Goal: Task Accomplishment & Management: Manage account settings

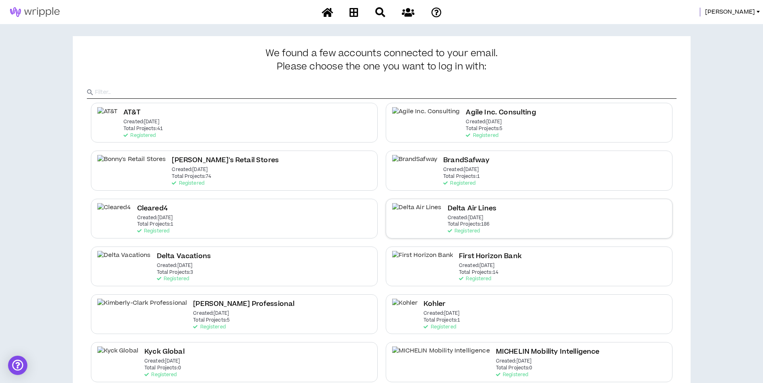
click at [476, 215] on div "Delta Air Lines Created: [DATE] Total Projects: 186 Registered" at bounding box center [528, 219] width 287 height 40
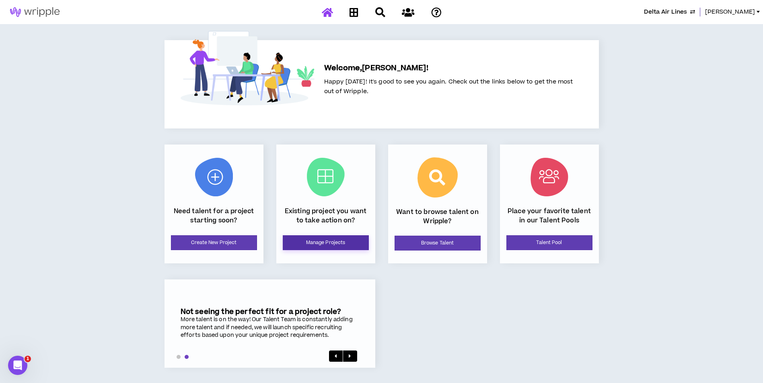
click at [337, 245] on link "Manage Projects" at bounding box center [326, 243] width 86 height 15
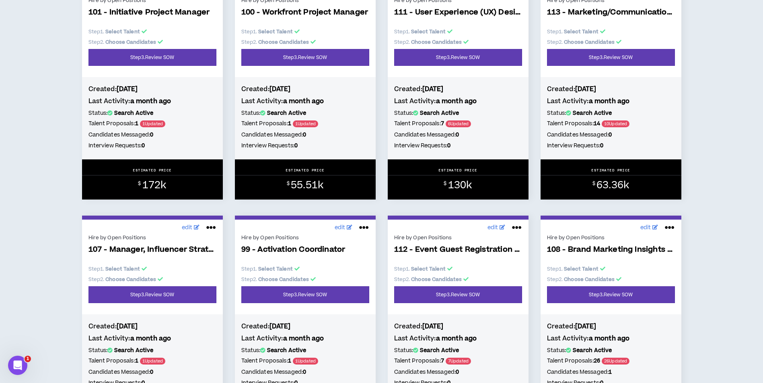
scroll to position [3135, 0]
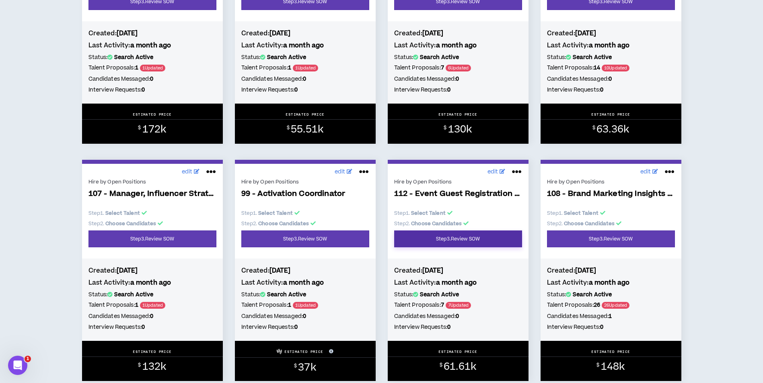
click at [462, 239] on link "Step 3 . Review SOW" at bounding box center [458, 239] width 128 height 17
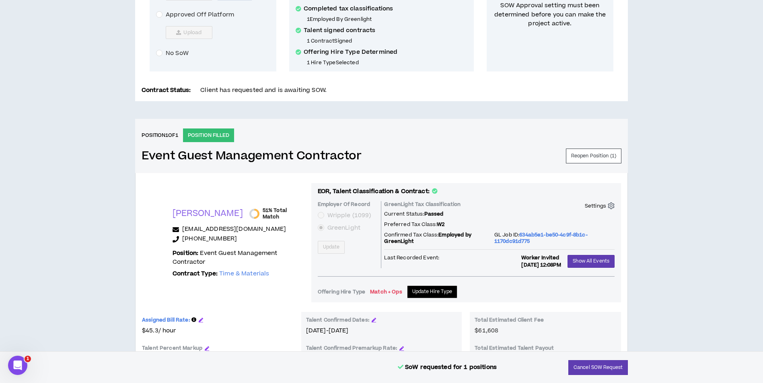
scroll to position [205, 0]
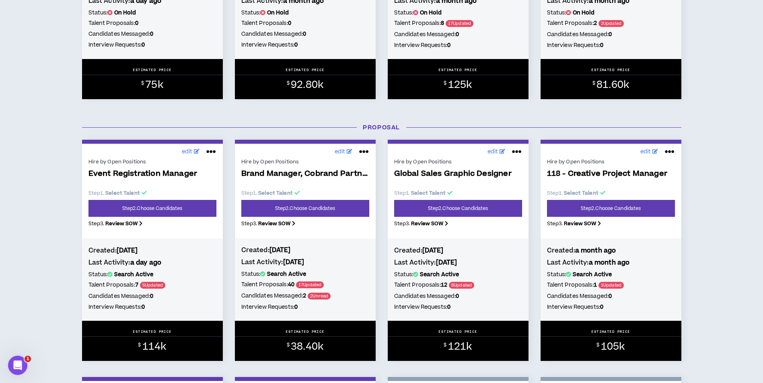
scroll to position [281, 0]
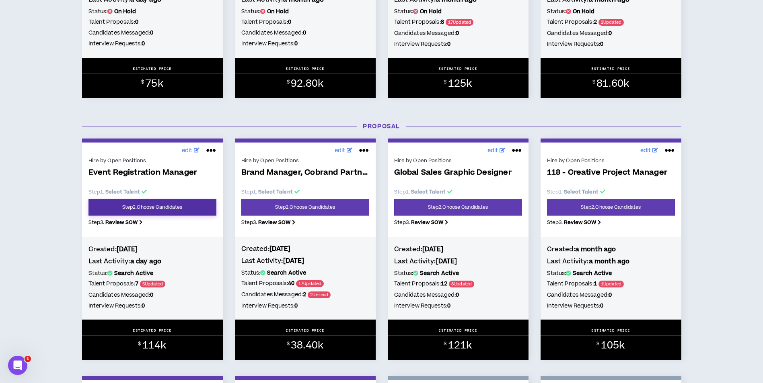
click at [205, 209] on link "Step 2 . Choose Candidates" at bounding box center [152, 207] width 128 height 17
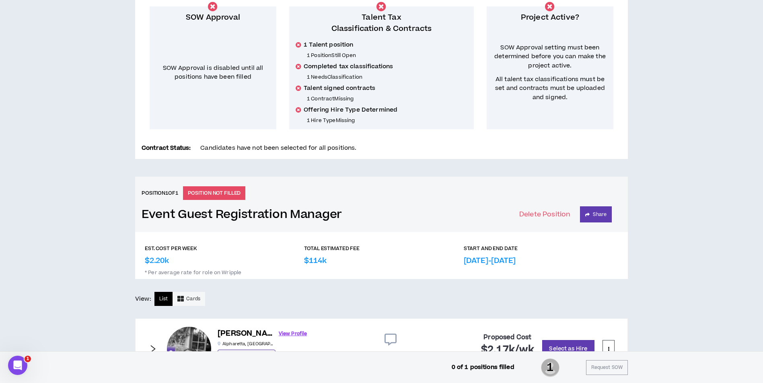
scroll to position [150, 0]
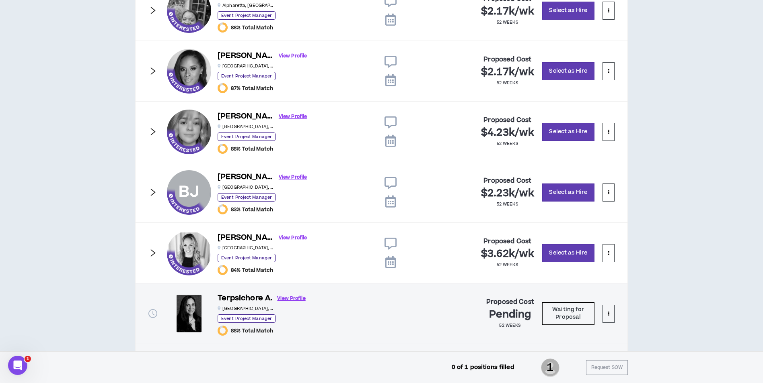
scroll to position [471, 0]
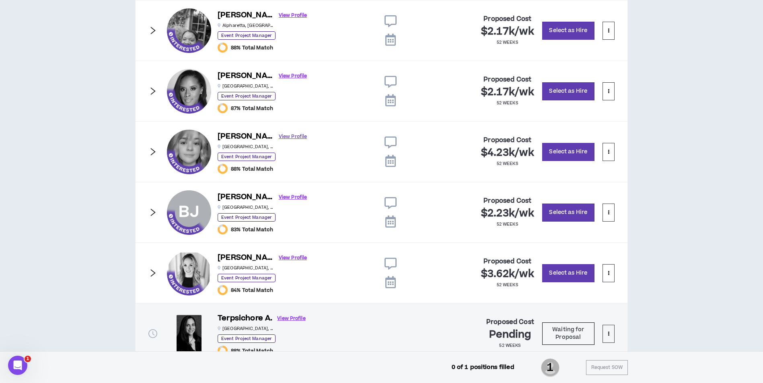
click at [281, 137] on link "View Profile" at bounding box center [293, 137] width 28 height 14
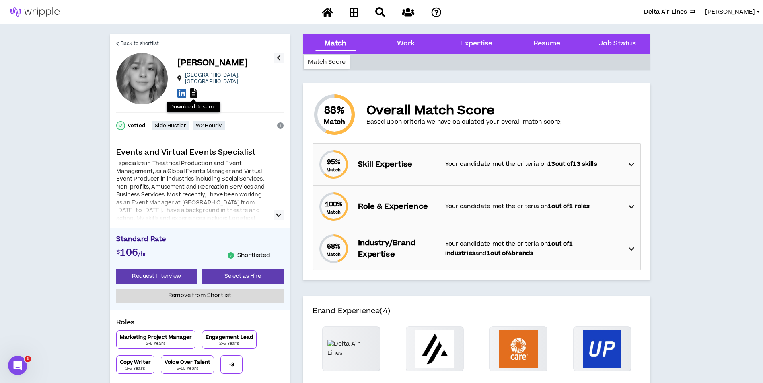
click at [197, 91] on icon at bounding box center [193, 92] width 7 height 9
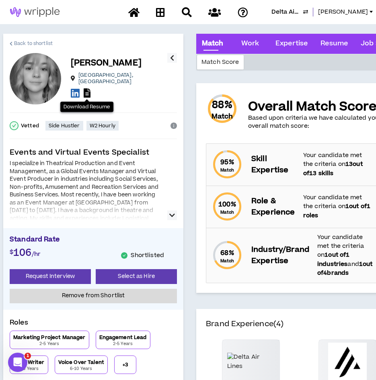
click at [28, 46] on span "Back to shortlist" at bounding box center [33, 44] width 39 height 8
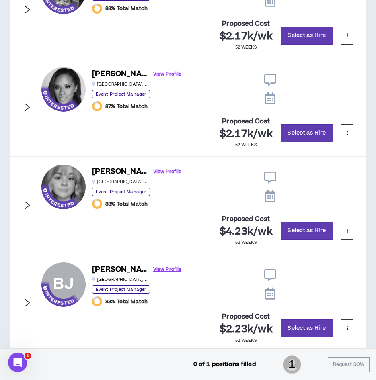
scroll to position [552, 0]
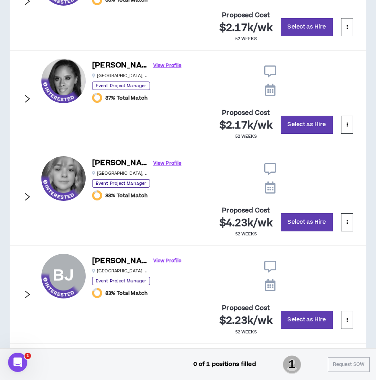
click at [27, 193] on icon "right" at bounding box center [27, 197] width 9 height 9
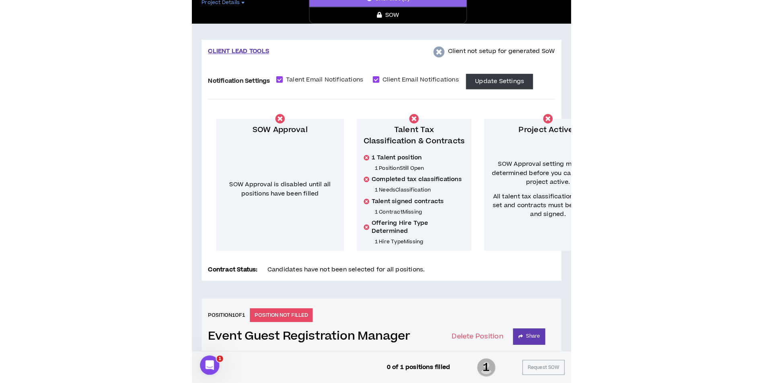
scroll to position [0, 0]
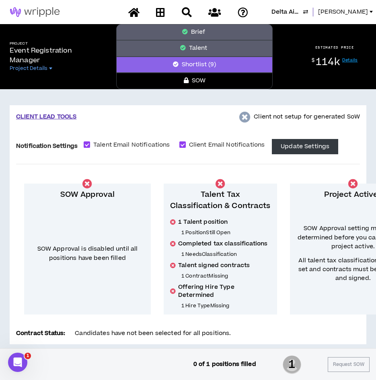
click at [352, 16] on span "Lauren-Bridget" at bounding box center [343, 12] width 50 height 9
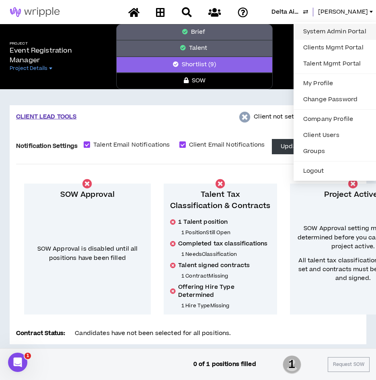
click at [348, 32] on link "System Admin Portal" at bounding box center [334, 32] width 73 height 12
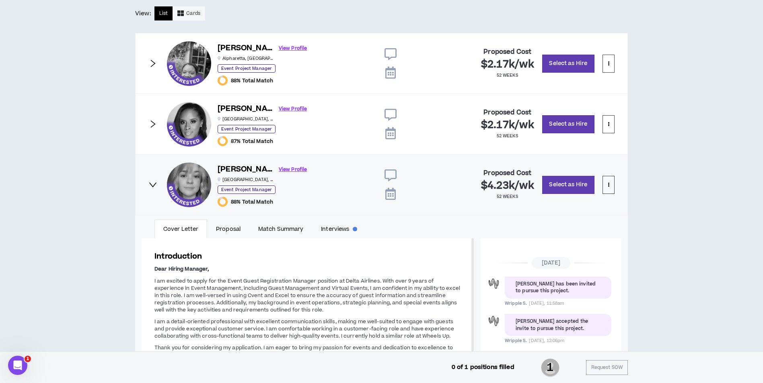
scroll to position [482, 0]
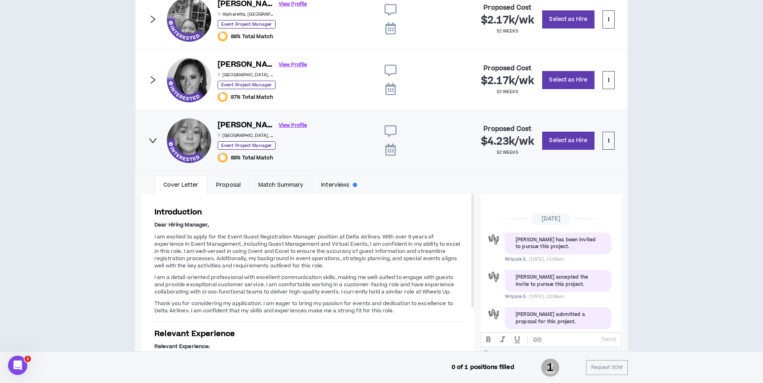
click at [276, 185] on link "Match Summary" at bounding box center [280, 185] width 63 height 18
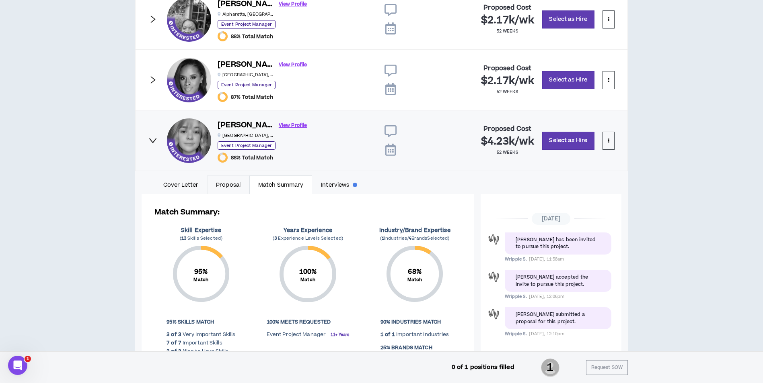
click at [233, 192] on link "Proposal" at bounding box center [228, 185] width 42 height 18
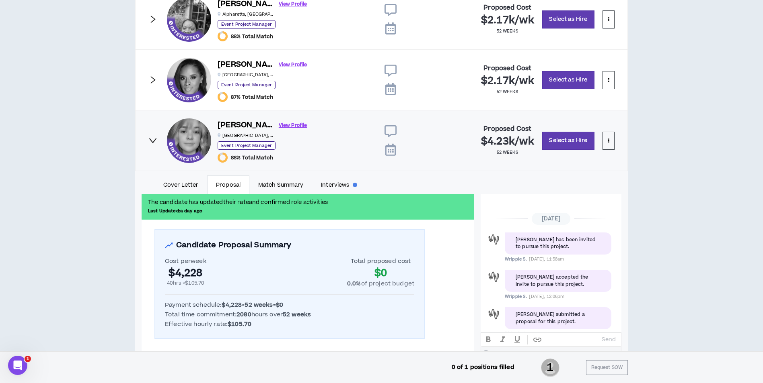
click at [152, 81] on icon "right" at bounding box center [152, 80] width 9 height 9
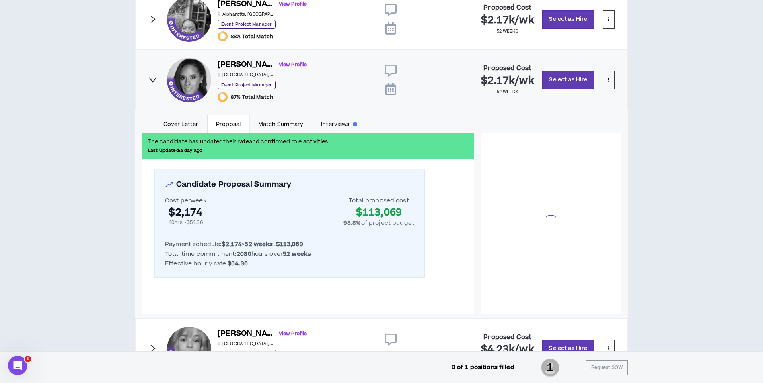
click at [272, 121] on link "Match Summary" at bounding box center [280, 124] width 63 height 18
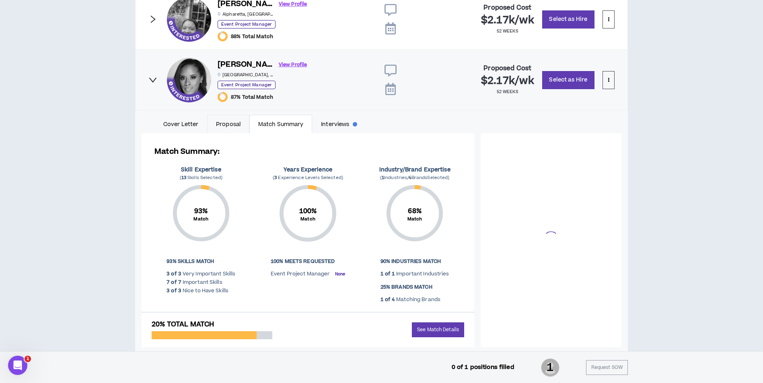
click at [221, 122] on link "Proposal" at bounding box center [228, 124] width 42 height 18
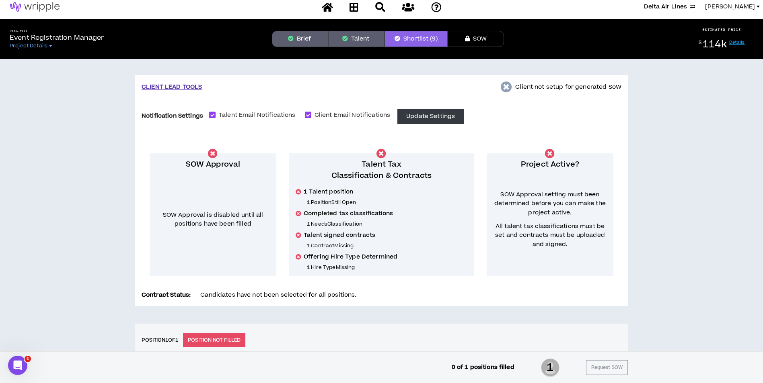
scroll to position [0, 0]
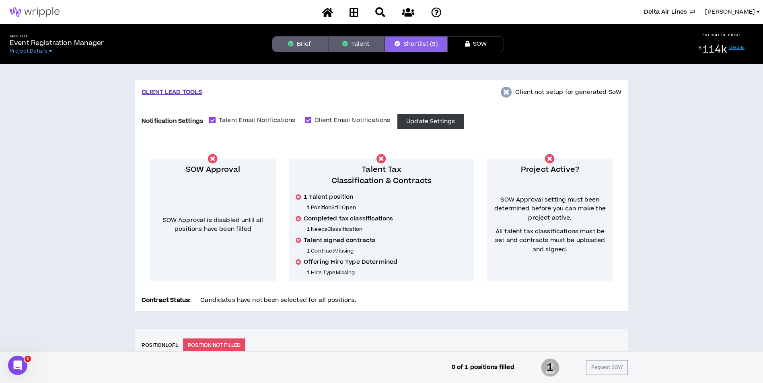
click at [312, 39] on button "Brief" at bounding box center [300, 44] width 56 height 16
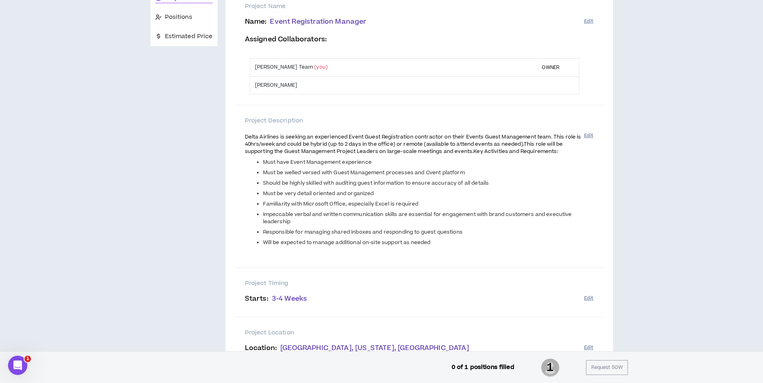
scroll to position [85, 0]
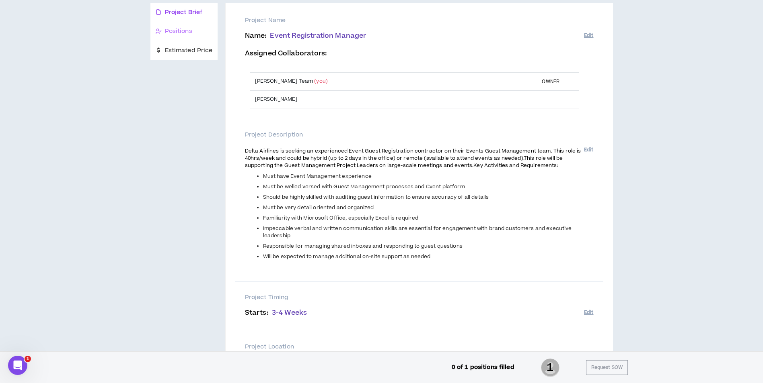
click at [203, 25] on div "Positions" at bounding box center [183, 31] width 67 height 19
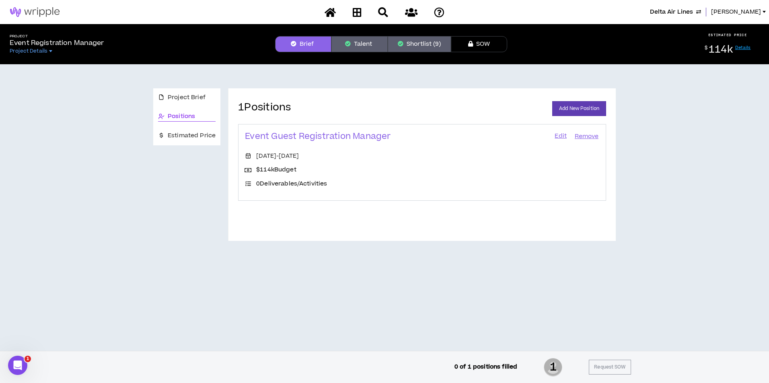
click at [553, 135] on div "Event Guest Registration Manager Edit Remove" at bounding box center [422, 141] width 354 height 21
click at [558, 135] on link "Edit" at bounding box center [561, 136] width 14 height 11
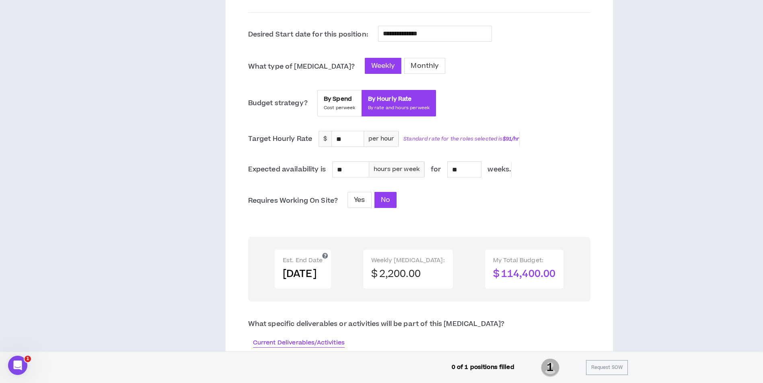
scroll to position [244, 0]
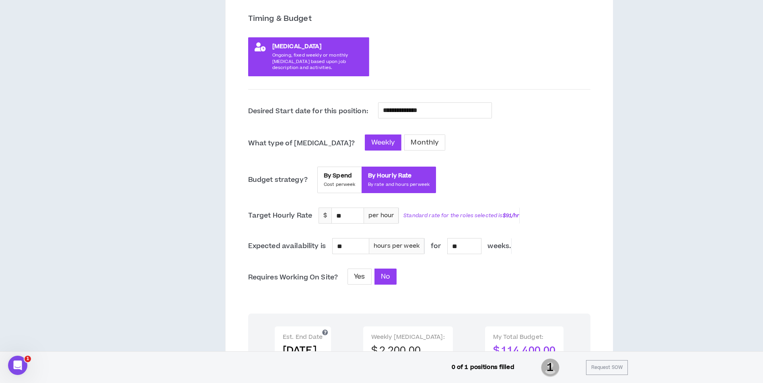
scroll to position [0, 0]
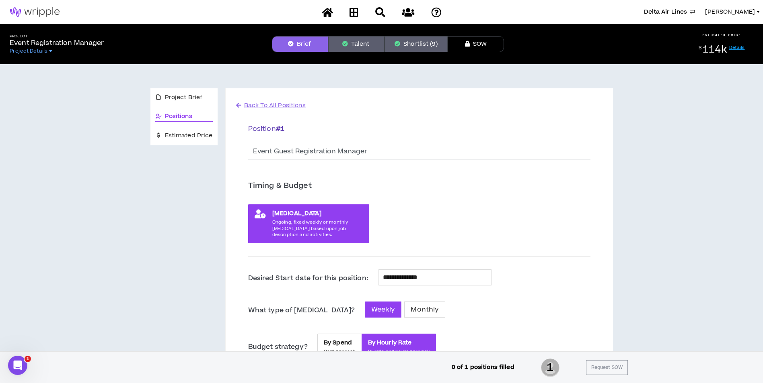
click at [416, 45] on button "Shortlist (9)" at bounding box center [415, 44] width 63 height 16
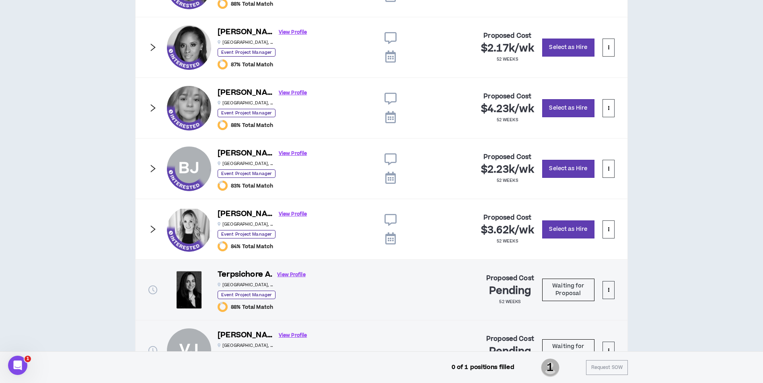
scroll to position [515, 0]
click at [54, 186] on div "CLIENT LEAD TOOLS Client not setup for generated SoW Notification Settings Tale…" at bounding box center [381, 33] width 763 height 969
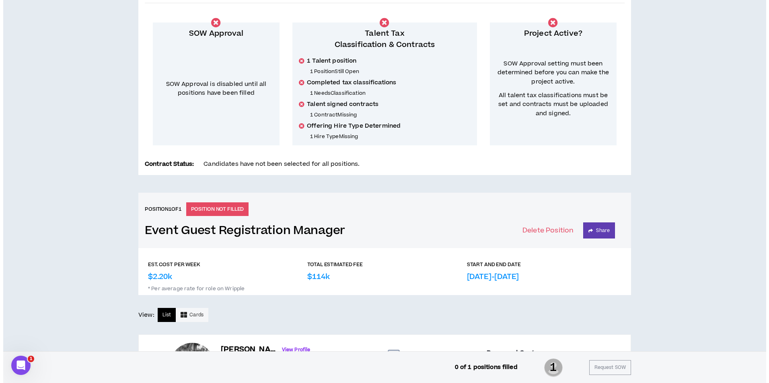
scroll to position [0, 0]
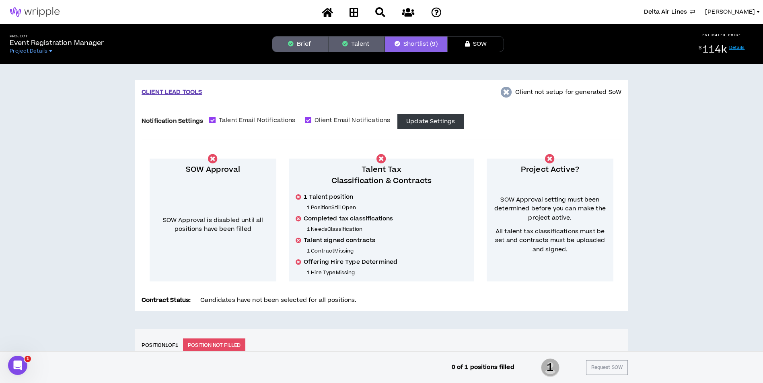
click at [308, 47] on button "Brief" at bounding box center [300, 44] width 56 height 16
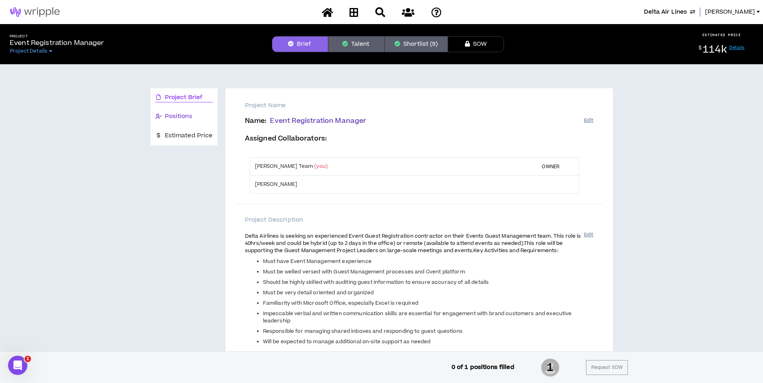
click at [193, 117] on div "Positions" at bounding box center [183, 116] width 57 height 9
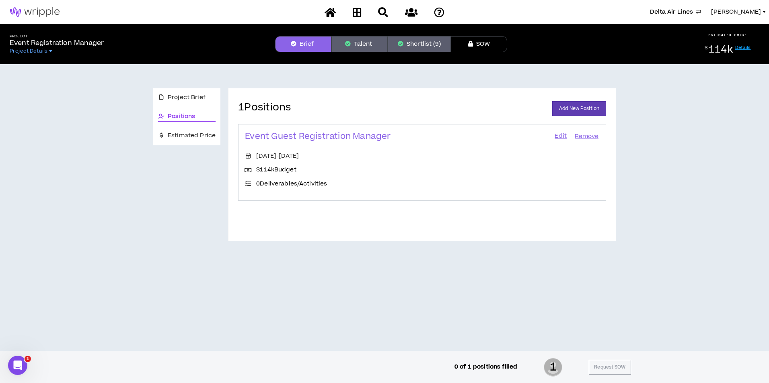
click at [562, 136] on link "Edit" at bounding box center [561, 136] width 14 height 11
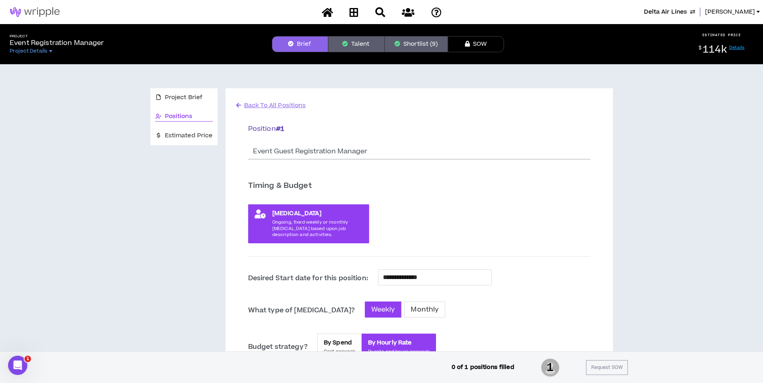
click at [422, 47] on button "Shortlist (9)" at bounding box center [415, 44] width 63 height 16
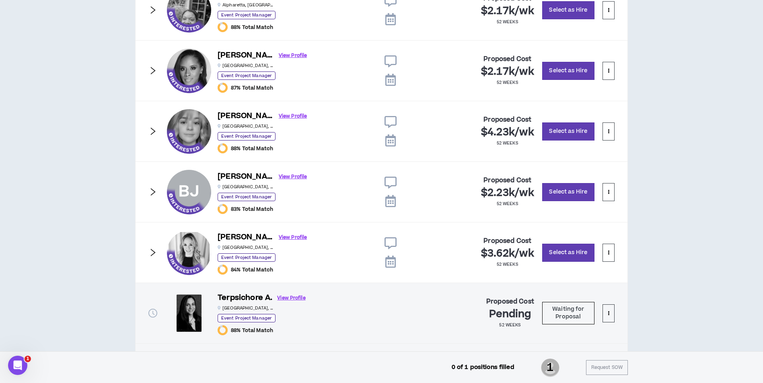
scroll to position [492, 0]
click at [150, 71] on icon "right" at bounding box center [152, 70] width 9 height 9
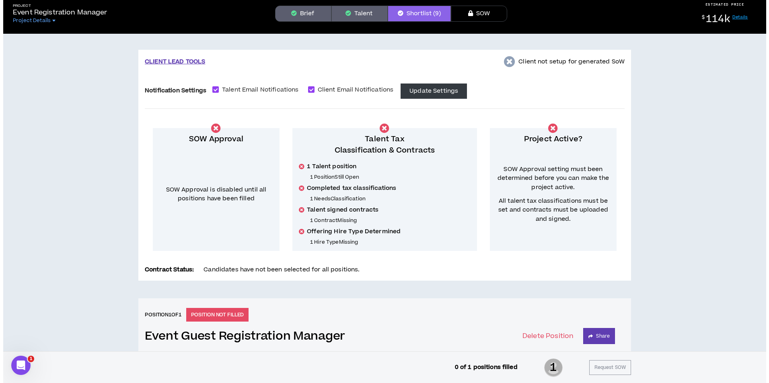
scroll to position [0, 0]
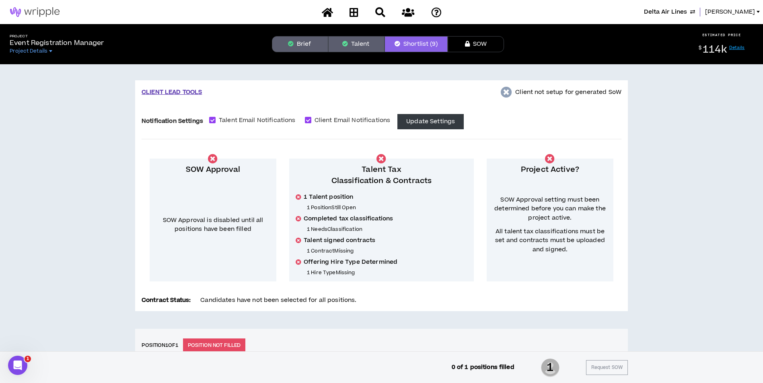
click at [292, 43] on icon "button" at bounding box center [291, 44] width 6 height 6
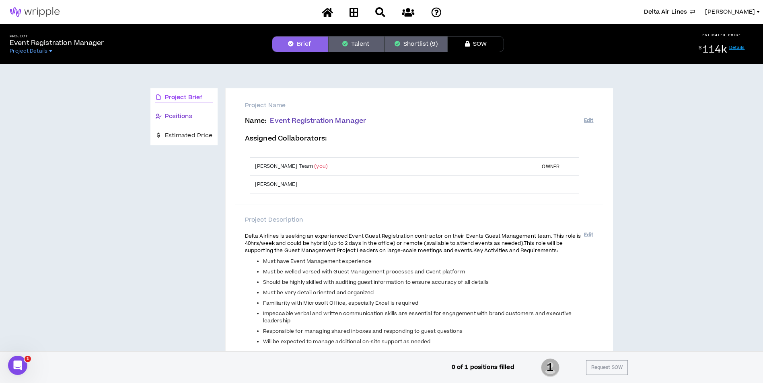
click at [179, 118] on span "Positions" at bounding box center [178, 116] width 27 height 9
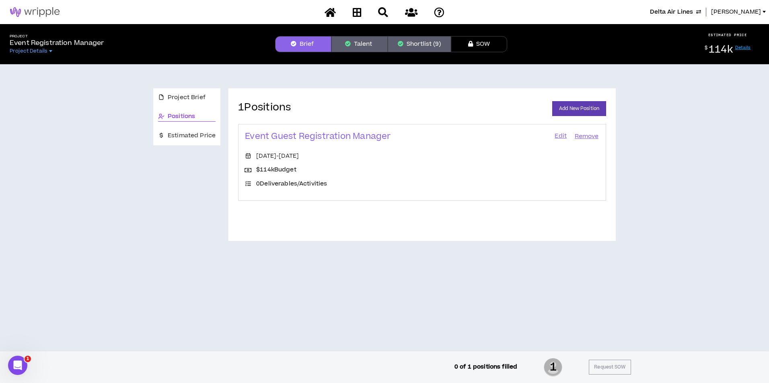
click at [563, 137] on link "Edit" at bounding box center [561, 136] width 14 height 11
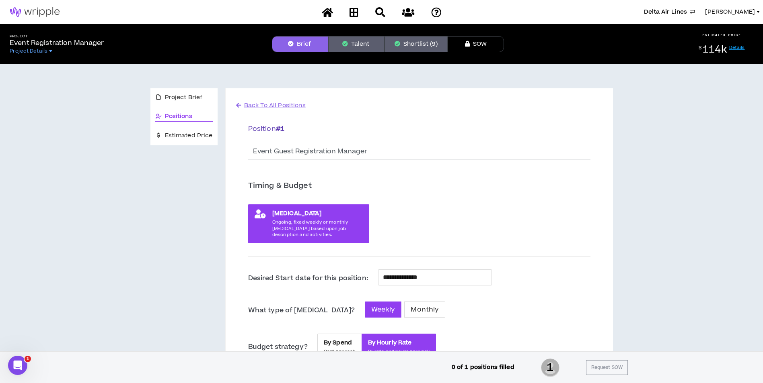
click at [410, 40] on button "Shortlist (9)" at bounding box center [415, 44] width 63 height 16
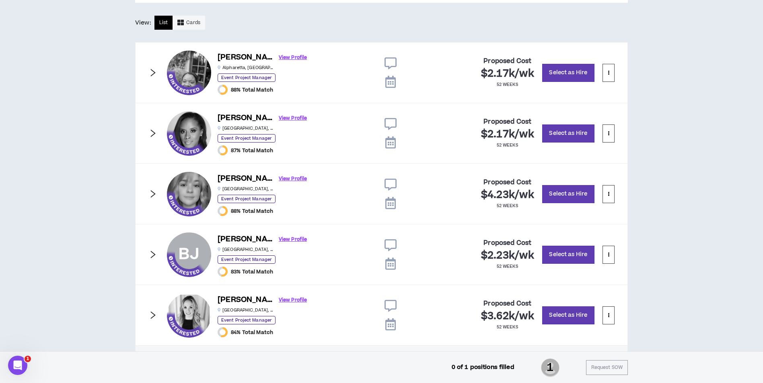
scroll to position [430, 0]
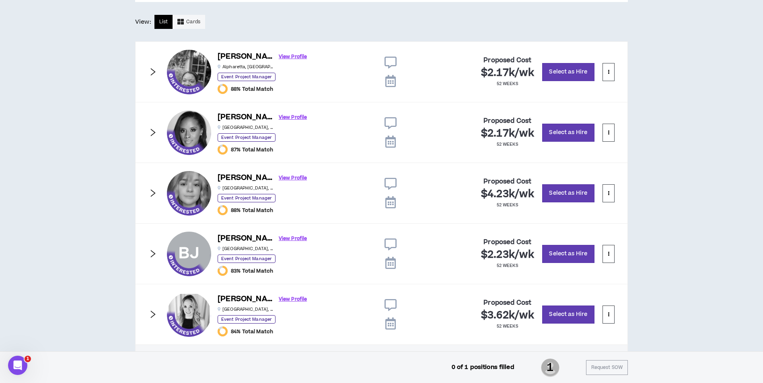
click at [154, 131] on icon "right" at bounding box center [152, 132] width 9 height 9
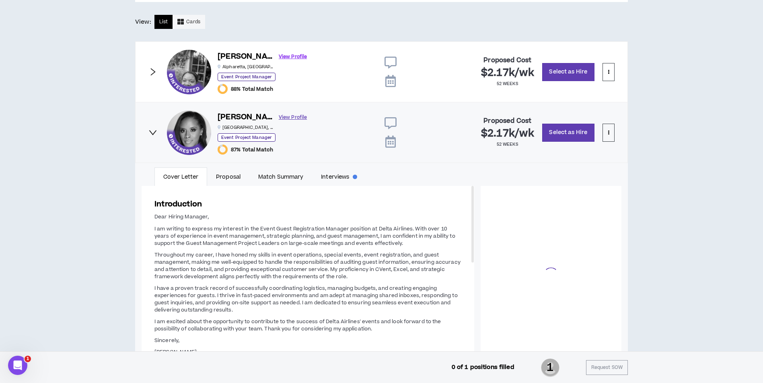
click at [279, 116] on link "View Profile" at bounding box center [293, 118] width 28 height 14
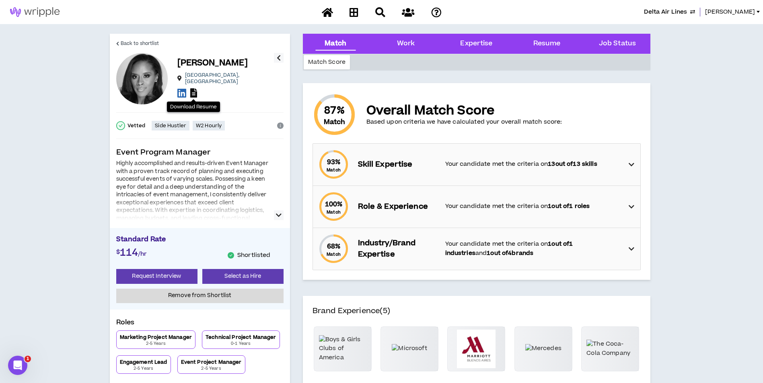
click at [196, 93] on icon at bounding box center [193, 92] width 7 height 9
click at [136, 41] on span "Back to shortlist" at bounding box center [140, 44] width 39 height 8
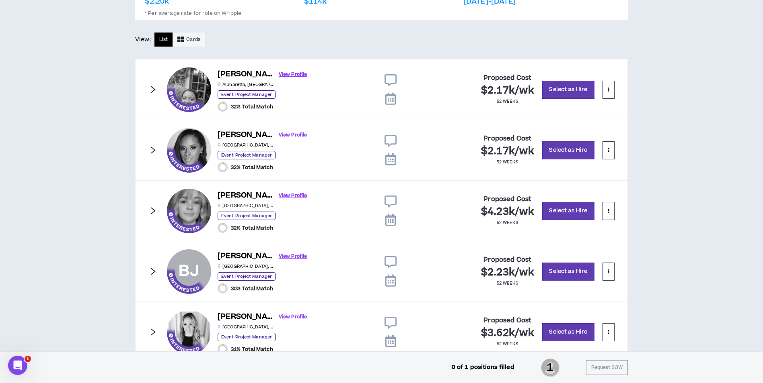
scroll to position [430, 0]
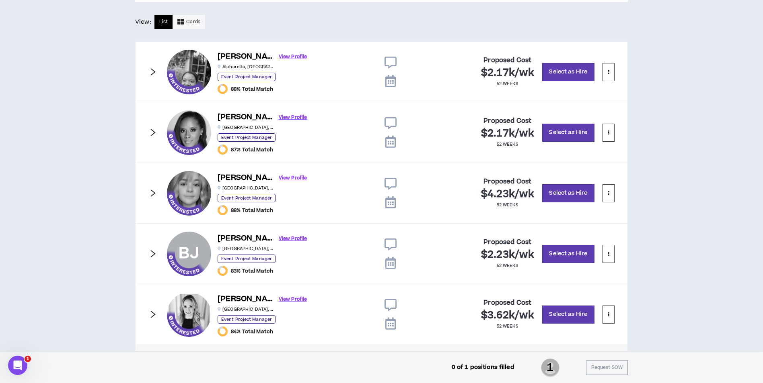
click at [151, 129] on icon "right" at bounding box center [153, 133] width 5 height 8
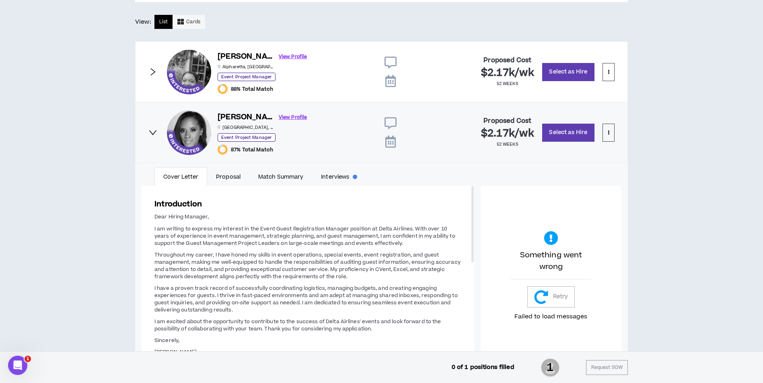
click at [152, 133] on icon "right" at bounding box center [152, 132] width 9 height 9
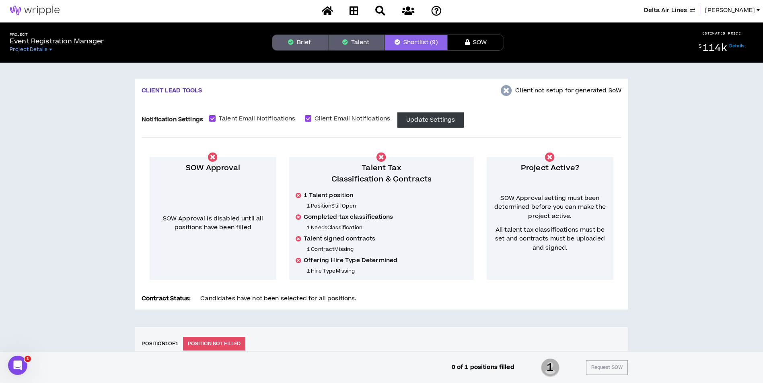
scroll to position [0, 0]
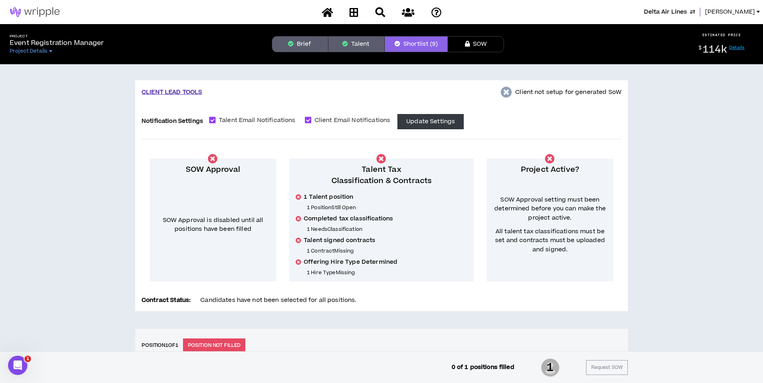
click at [725, 10] on span "Lauren-Bridget" at bounding box center [730, 12] width 50 height 9
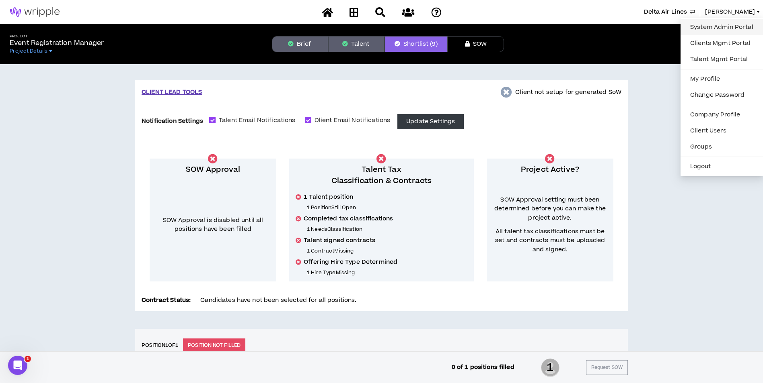
click at [719, 28] on link "System Admin Portal" at bounding box center [721, 27] width 73 height 12
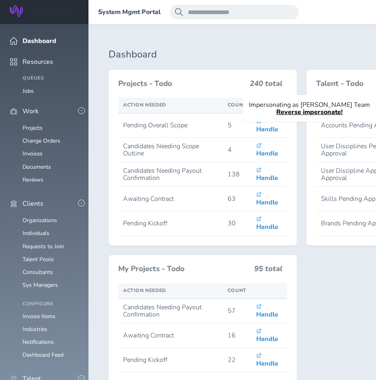
click at [98, 12] on span at bounding box center [98, 12] width 0 height 0
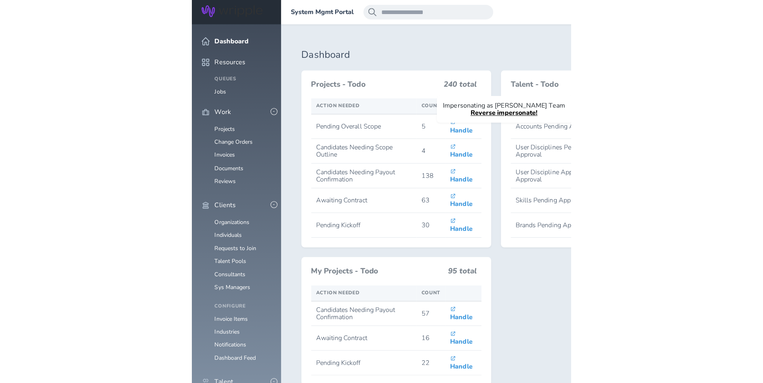
scroll to position [161, 0]
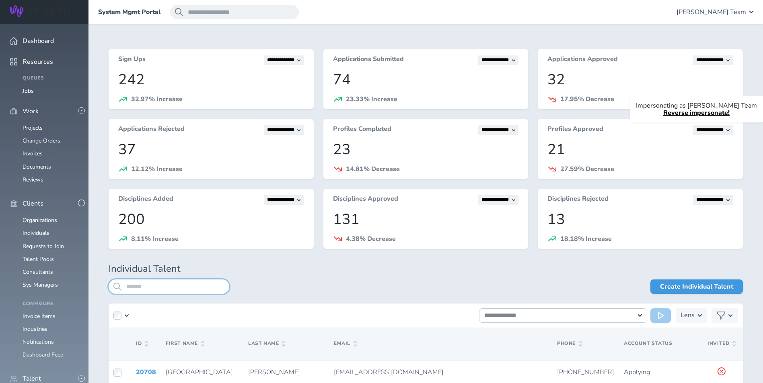
click at [163, 282] on input "search" at bounding box center [169, 287] width 121 height 14
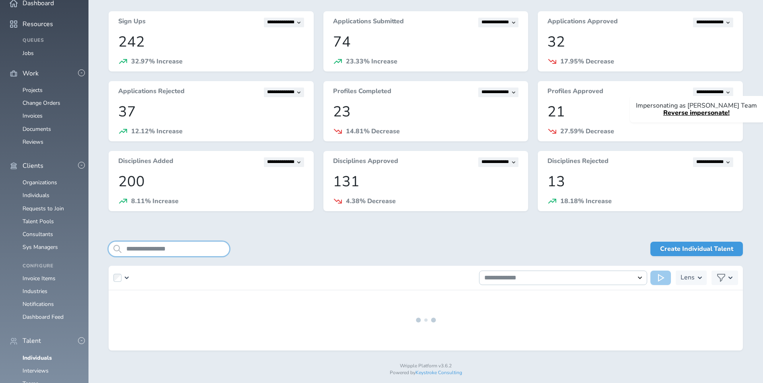
scroll to position [45, 0]
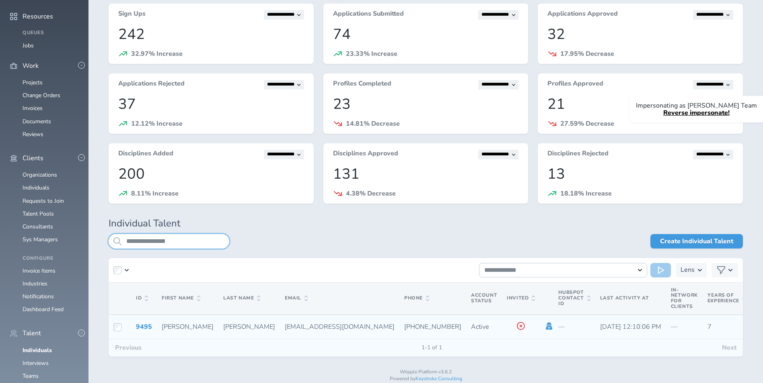
type input "**********"
click at [381, 326] on icon at bounding box center [548, 326] width 9 height 7
